Goal: Transaction & Acquisition: Purchase product/service

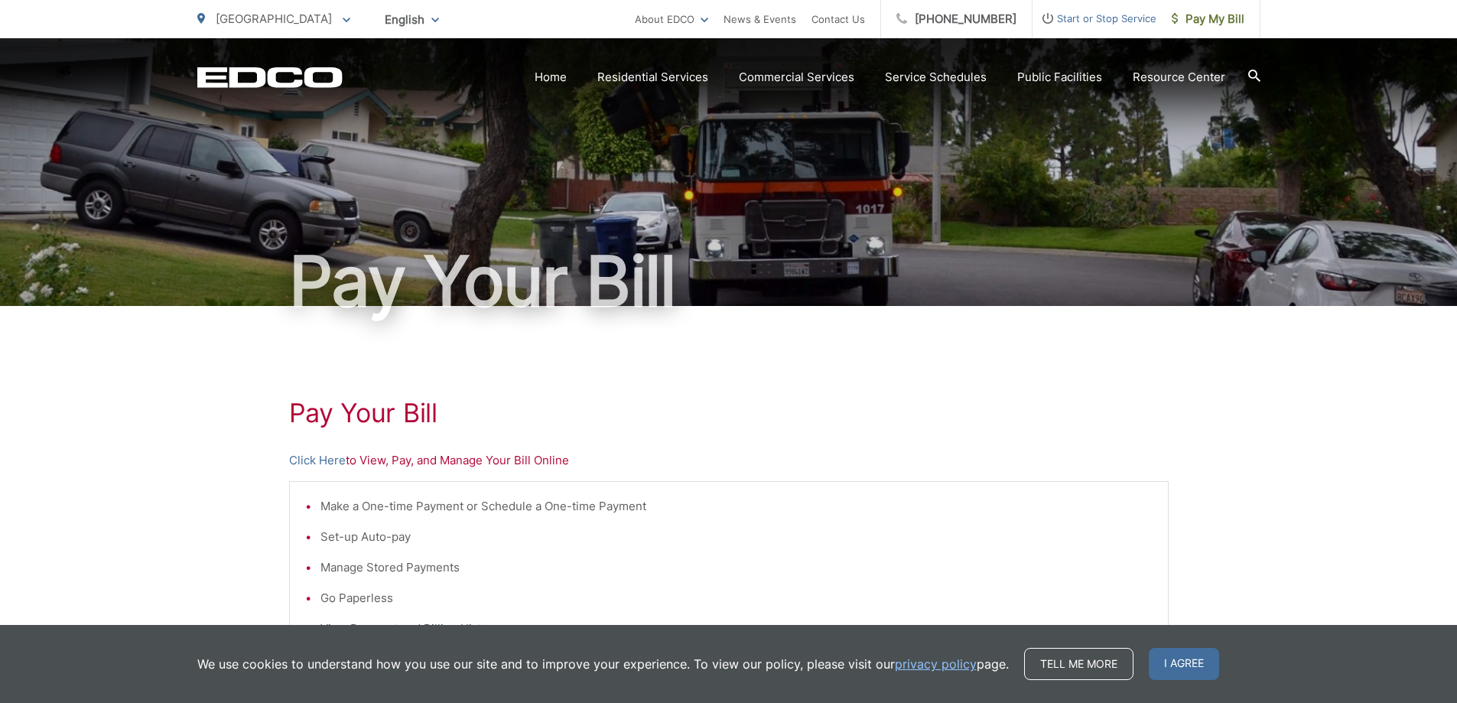
click at [309, 464] on link "Click Here" at bounding box center [317, 460] width 57 height 18
click at [1211, 19] on span "Pay My Bill" at bounding box center [1208, 19] width 73 height 18
click at [306, 457] on link "Click Here" at bounding box center [317, 460] width 57 height 18
